Goal: Find specific page/section: Find specific page/section

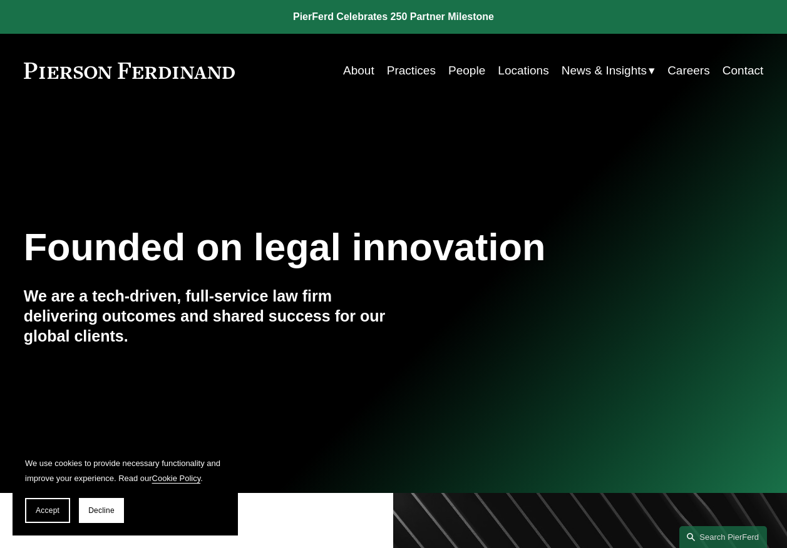
click at [517, 69] on link "Locations" at bounding box center [523, 71] width 51 height 24
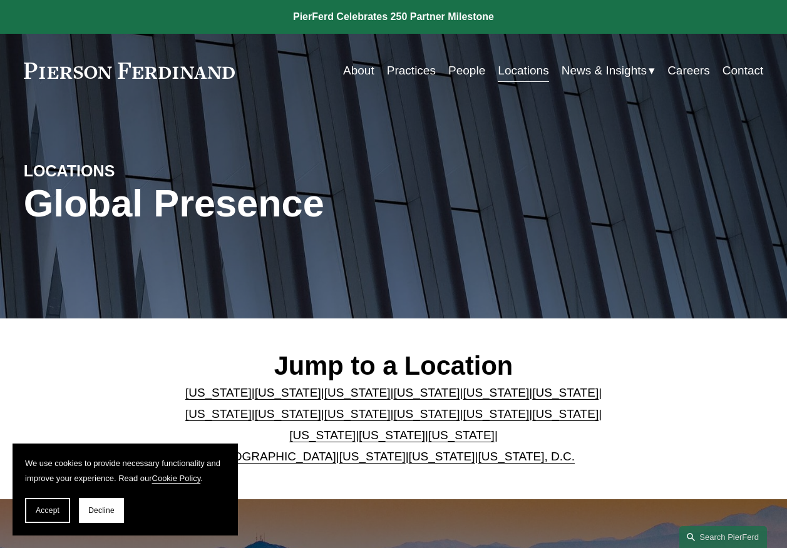
scroll to position [63, 0]
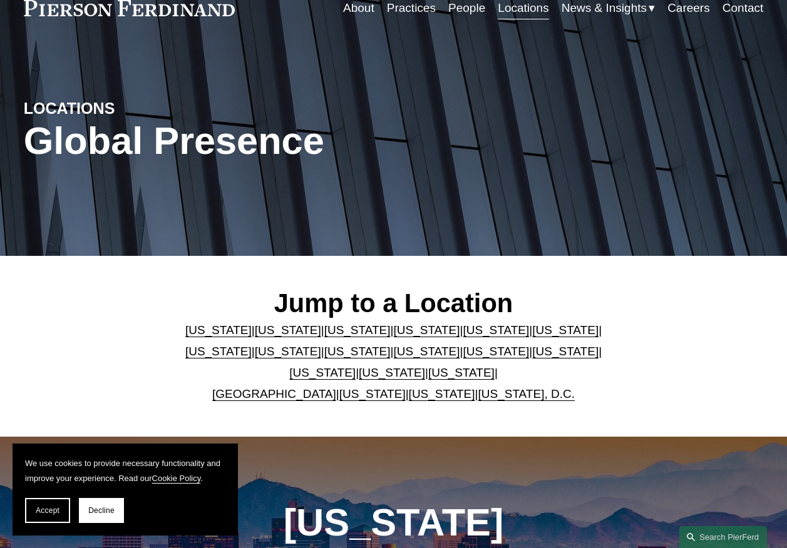
click at [532, 356] on link "North Carolina" at bounding box center [565, 351] width 66 height 13
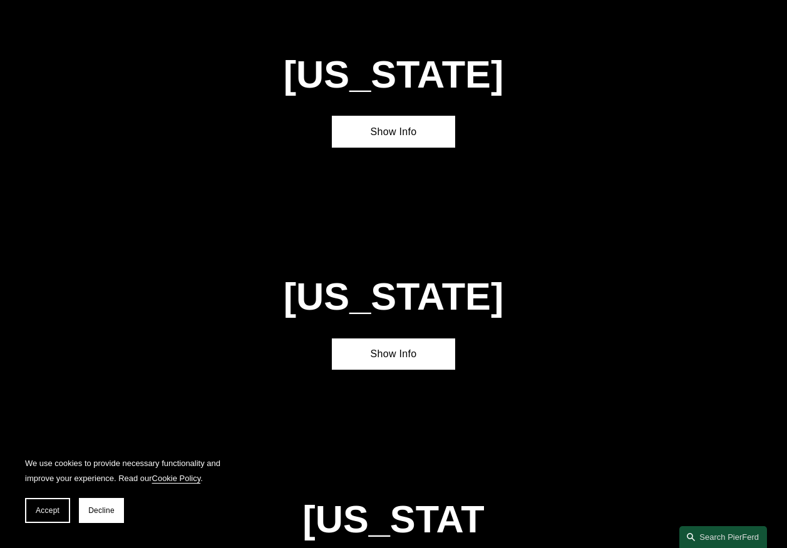
scroll to position [2980, 0]
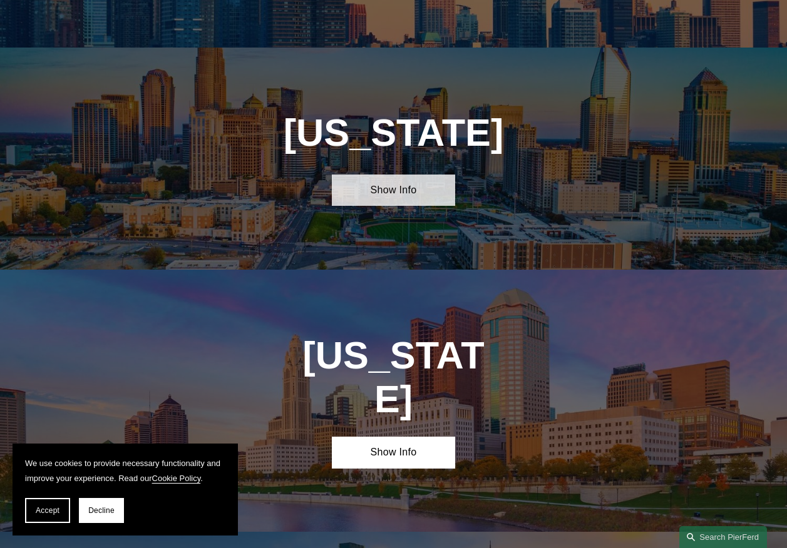
click at [407, 175] on link "Show Info" at bounding box center [393, 191] width 123 height 32
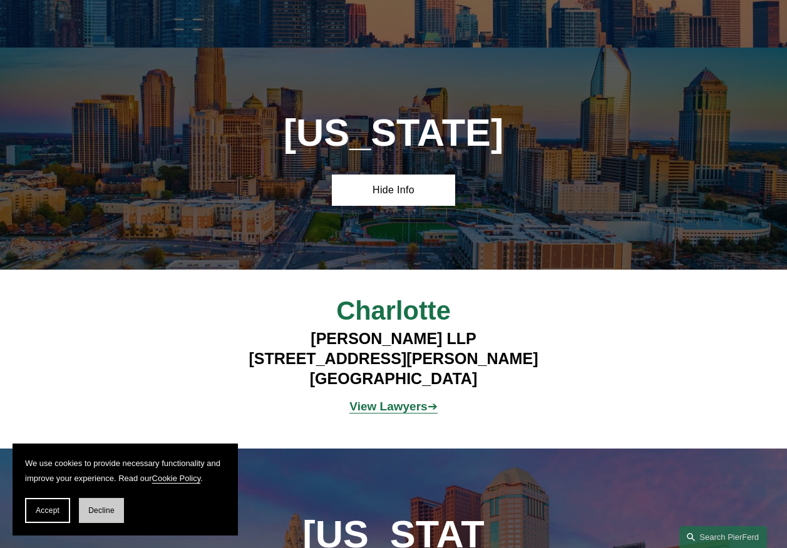
click at [93, 513] on span "Decline" at bounding box center [101, 510] width 26 height 9
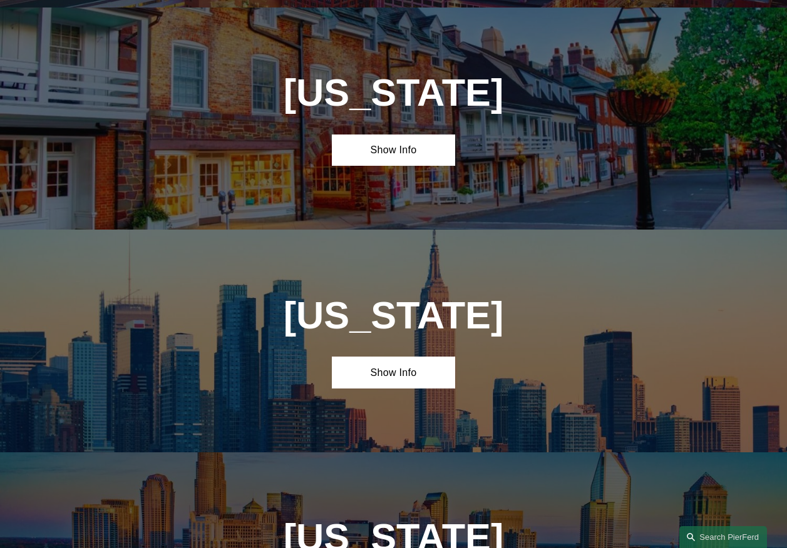
scroll to position [2417, 0]
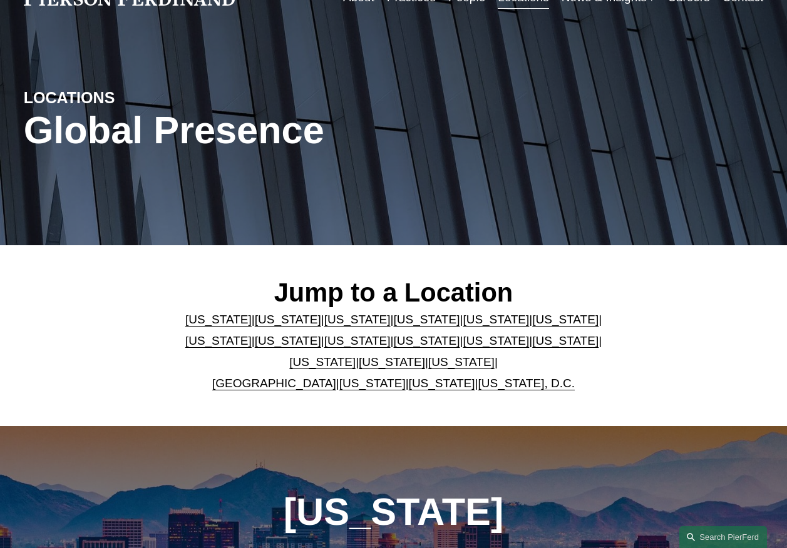
scroll to position [63, 0]
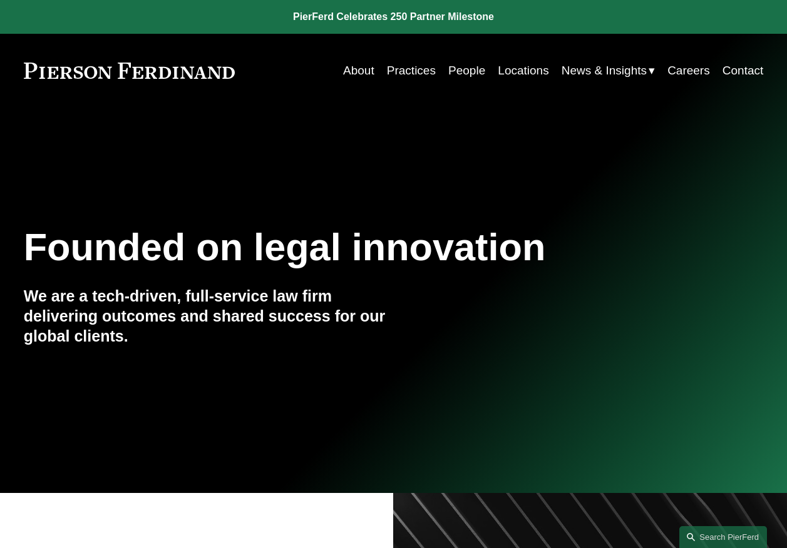
click at [404, 72] on link "Practices" at bounding box center [411, 71] width 49 height 24
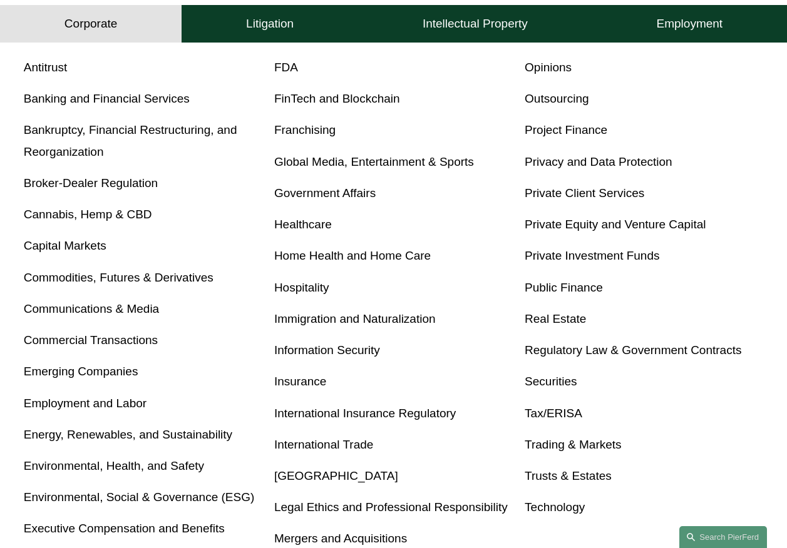
scroll to position [438, 0]
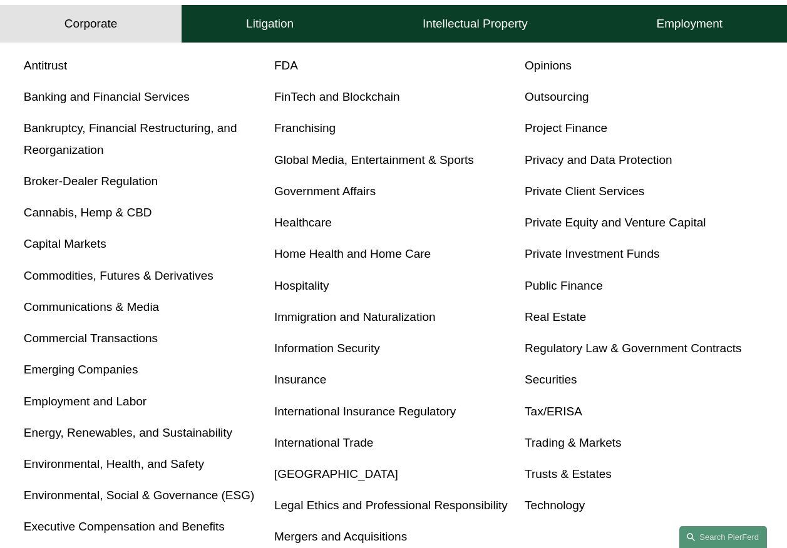
click at [562, 322] on link "Real Estate" at bounding box center [555, 317] width 61 height 13
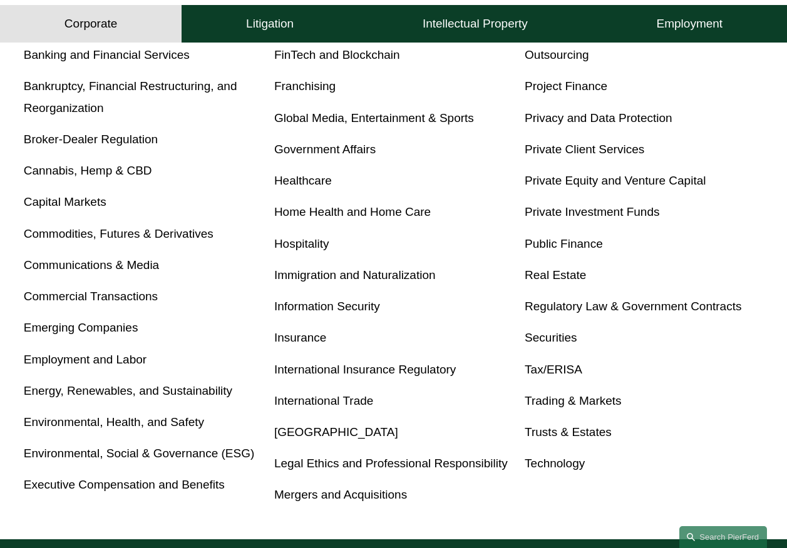
scroll to position [501, 0]
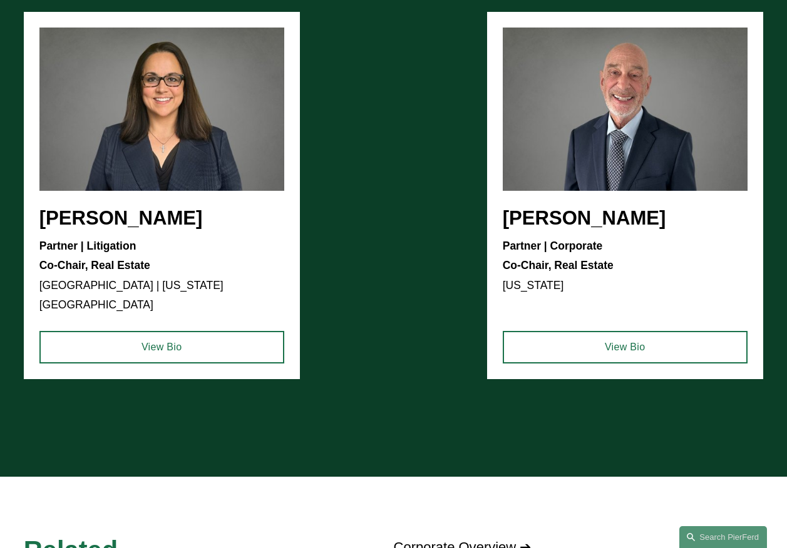
scroll to position [1628, 0]
